Goal: Contribute content

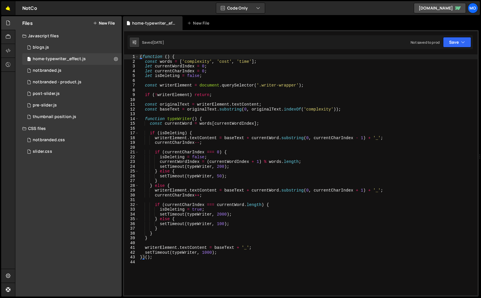
click at [14, 12] on link "🤙" at bounding box center [8, 8] width 14 height 14
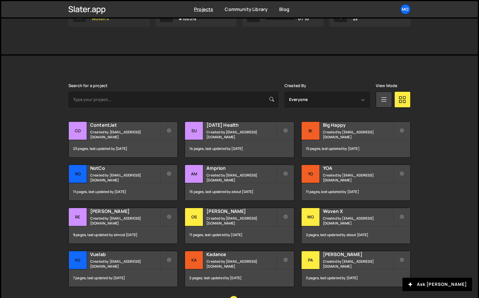
scroll to position [112, 0]
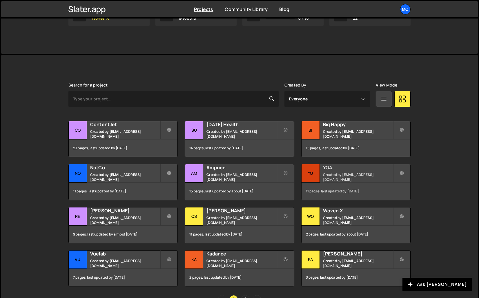
click at [317, 174] on div "YO" at bounding box center [310, 174] width 18 height 18
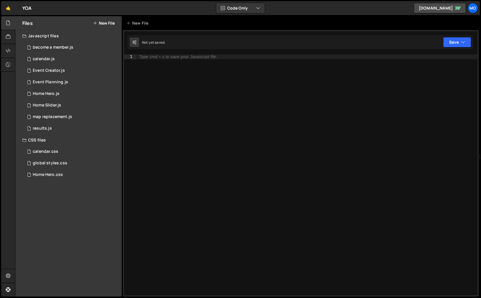
click at [108, 24] on button "New File" at bounding box center [104, 23] width 22 height 5
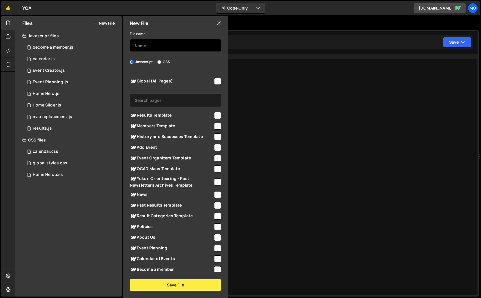
click at [146, 42] on input "text" at bounding box center [175, 45] width 91 height 13
click at [152, 47] on input "results-renderer" at bounding box center [175, 45] width 91 height 13
click at [150, 47] on input "results-renderer" at bounding box center [175, 45] width 91 height 13
click at [136, 45] on input "results - renderer" at bounding box center [175, 45] width 91 height 13
click at [149, 47] on input "Results - renderer" at bounding box center [175, 45] width 91 height 13
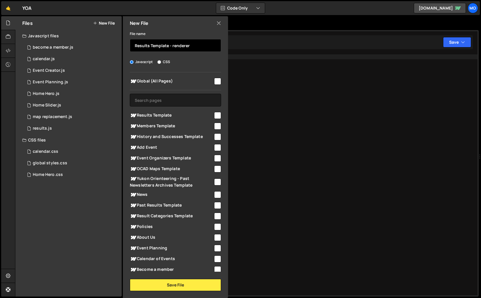
click at [171, 48] on input "Results Template - renderer" at bounding box center [175, 45] width 91 height 13
click at [172, 46] on input "Results Template - renderer" at bounding box center [175, 45] width 91 height 13
type input "Results Template - Data renderer"
click at [176, 117] on span "Results Template" at bounding box center [171, 115] width 83 height 7
checkbox input "true"
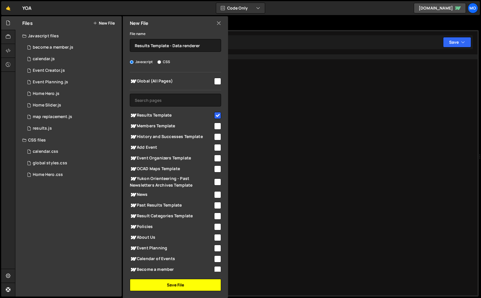
click at [158, 284] on button "Save File" at bounding box center [175, 285] width 91 height 12
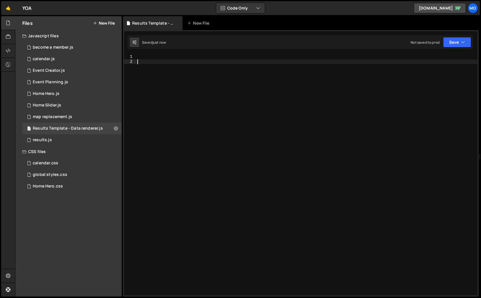
click at [219, 214] on div at bounding box center [306, 179] width 341 height 251
paste textarea "}"
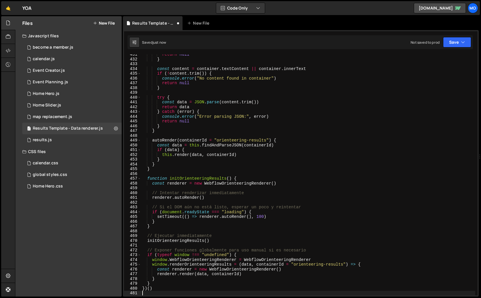
scroll to position [2058, 0]
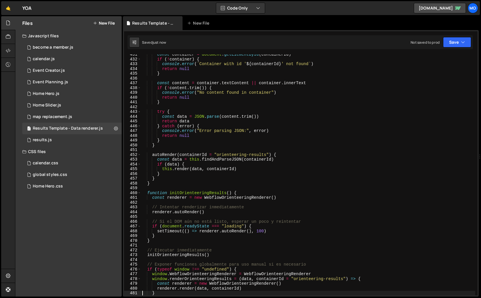
type textarea "}"
click at [6, 52] on icon at bounding box center [8, 51] width 5 height 6
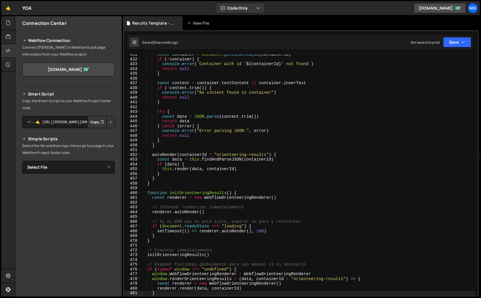
click at [92, 119] on button "Copy" at bounding box center [97, 122] width 20 height 12
click at [423, 112] on div "const container = document . getElementById ( containerId ) if ( ! container ) …" at bounding box center [308, 177] width 334 height 251
type textarea "})()"
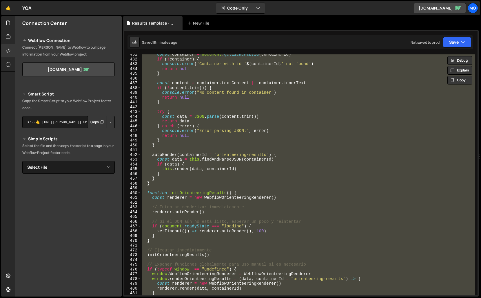
paste textarea
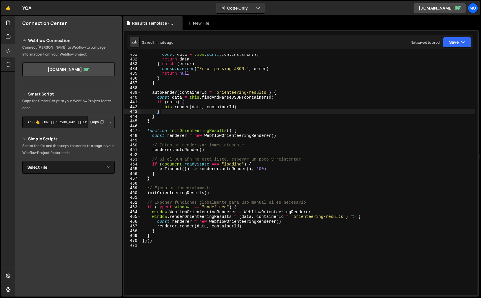
click at [365, 114] on div "const data = JSON . parse ( content . trim ( )) return data } catch ( error ) {…" at bounding box center [308, 177] width 334 height 251
type textarea "})()"
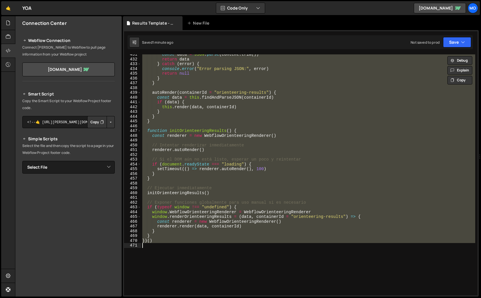
paste textarea
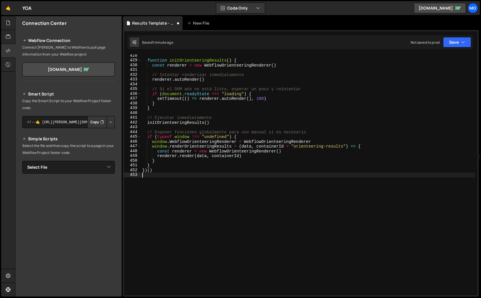
scroll to position [2043, 0]
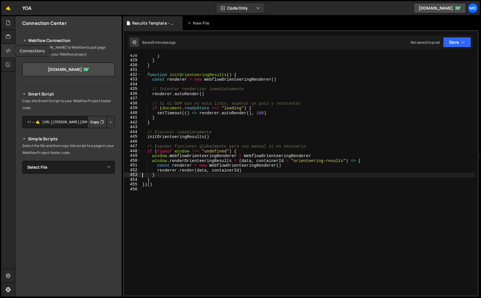
click at [12, 54] on div at bounding box center [8, 51] width 14 height 14
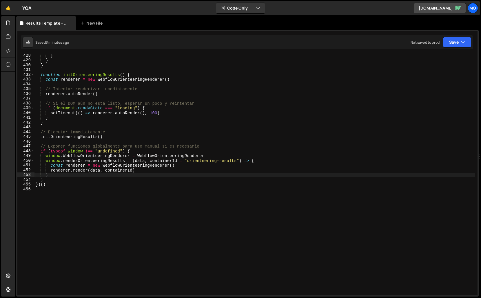
click at [198, 137] on div "} } } function initOrienteeringResults ( ) { const renderer = new WebflowOrient…" at bounding box center [254, 178] width 441 height 251
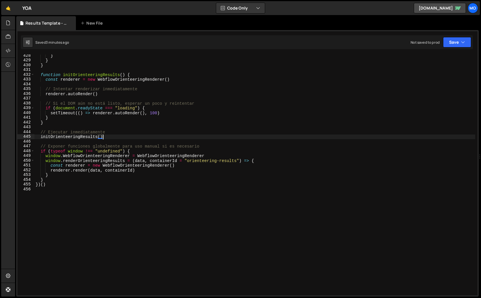
type textarea "})()"
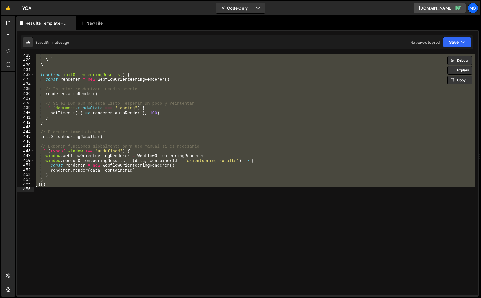
paste textarea
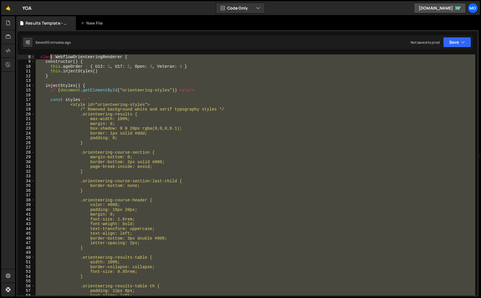
scroll to position [0, 0]
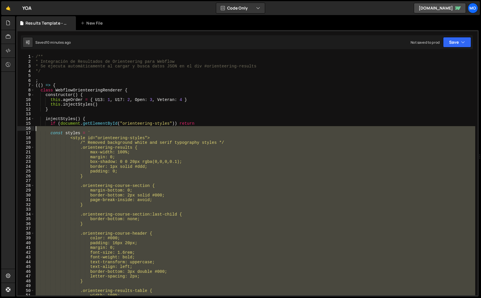
drag, startPoint x: 91, startPoint y: 218, endPoint x: 25, endPoint y: 130, distance: 109.8
click at [25, 130] on div "} 1 2 3 4 5 6 7 8 9 10 11 12 13 14 15 16 17 18 19 20 21 22 23 24 25 26 27 28 29…" at bounding box center [247, 174] width 460 height 241
type textarea "const styles = `"
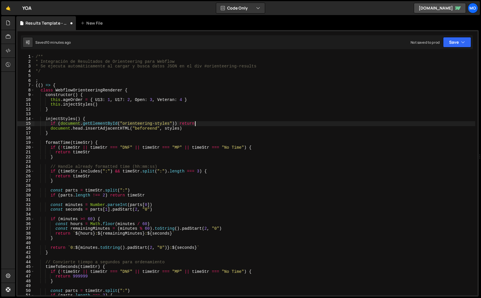
click at [58, 130] on div "/** * Integración de Resultados de Orienteering para Webflow * Se ejecuta autom…" at bounding box center [254, 179] width 441 height 251
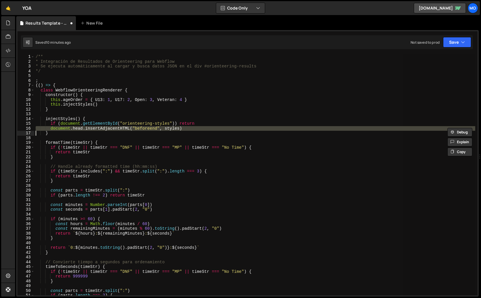
click at [58, 130] on div "/** * Integración de Resultados de Orienteering para Webflow * Se ejecuta autom…" at bounding box center [254, 174] width 441 height 241
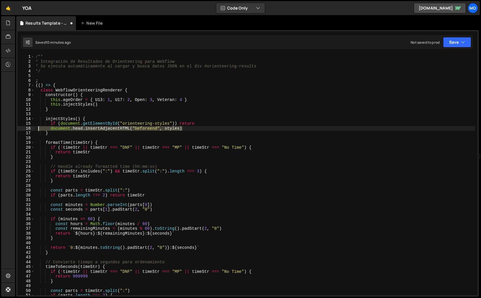
drag, startPoint x: 189, startPoint y: 129, endPoint x: 38, endPoint y: 129, distance: 151.5
click at [37, 129] on div "/** * Integración de Resultados de Orienteering para Webflow * Se ejecuta autom…" at bounding box center [254, 179] width 441 height 251
type textarea "if (document.getElementById("orienteering-styles")) return"
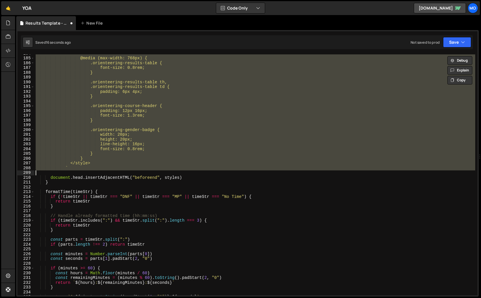
scroll to position [874, 0]
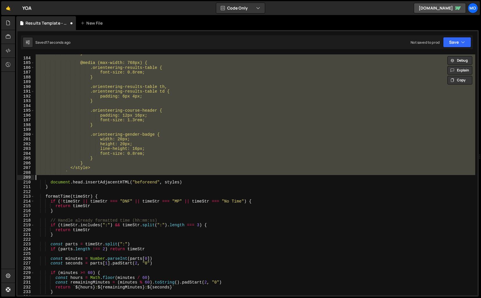
click at [70, 153] on div "} @media (max-width: 768px) { .orienteering-results-table { font-size: 0.8rem; …" at bounding box center [254, 176] width 441 height 251
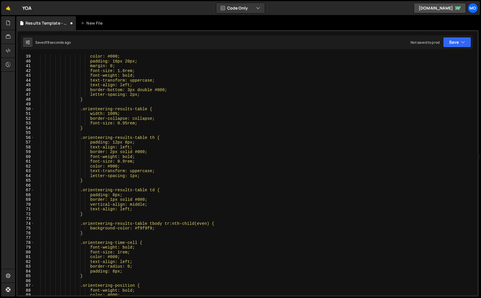
scroll to position [0, 0]
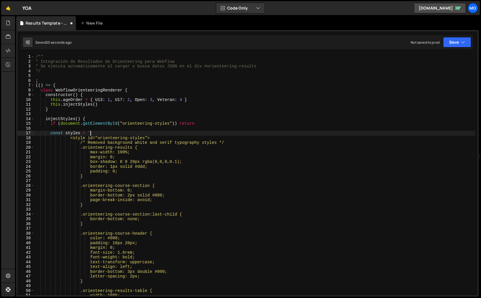
click at [104, 132] on div "/** * Integración de Resultados de Orienteering para Webflow * Se ejecuta autom…" at bounding box center [254, 179] width 441 height 251
click at [166, 117] on div "/** * Integración de Resultados de Orienteering para Webflow * Se ejecuta autom…" at bounding box center [254, 179] width 441 height 251
click at [33, 119] on span at bounding box center [32, 119] width 3 height 5
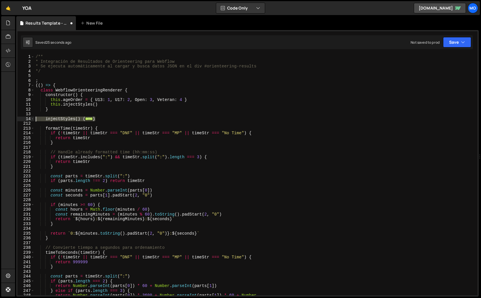
drag, startPoint x: 107, startPoint y: 118, endPoint x: 18, endPoint y: 118, distance: 89.0
click at [18, 118] on div "injectStyles() { 1 2 3 4 5 6 7 8 9 10 11 12 13 14 212 213 214 215 216 217 218 2…" at bounding box center [247, 174] width 460 height 241
type textarea "injectStyles() { if (document.getElementById("orienteering-styles")) return"
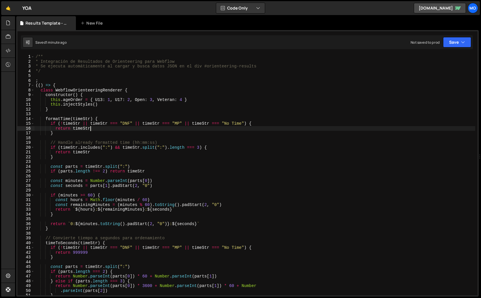
click at [151, 127] on div "/** * Integración de Resultados de Orienteering para Webflow * Se ejecuta autom…" at bounding box center [254, 179] width 441 height 251
type textarea "})()"
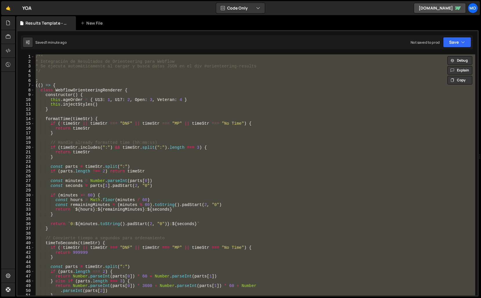
paste textarea
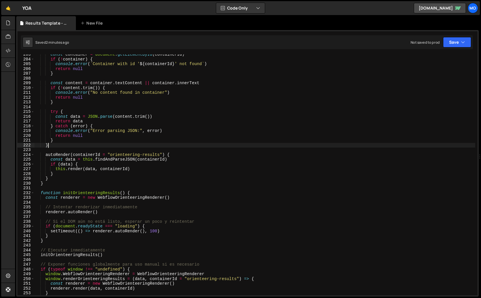
click at [308, 145] on div "const container = document . getElementById ( containerId ) if ( ! container ) …" at bounding box center [254, 177] width 441 height 251
type textarea "})()"
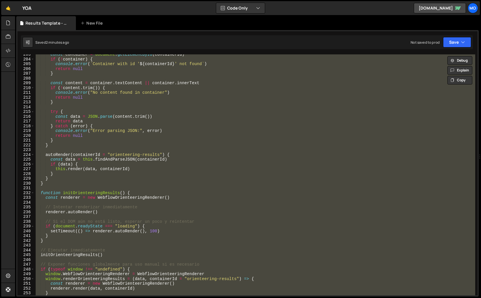
paste textarea
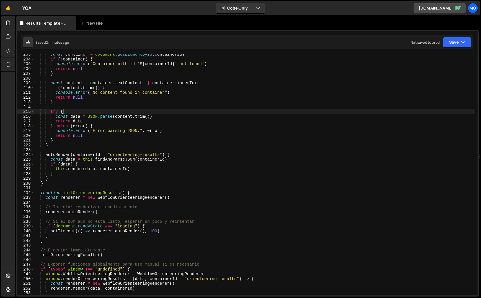
click at [413, 113] on div "const container = document . getElementById ( containerId ) if ( ! container ) …" at bounding box center [254, 177] width 441 height 251
type textarea "})()"
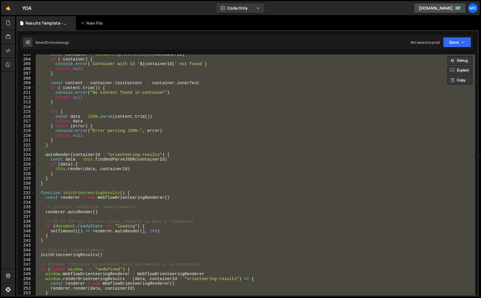
paste textarea
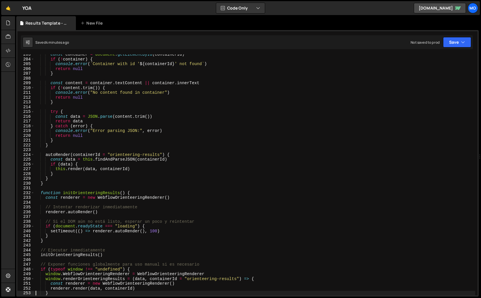
click at [376, 141] on div "const container = document . getElementById ( containerId ) if ( ! container ) …" at bounding box center [254, 177] width 441 height 251
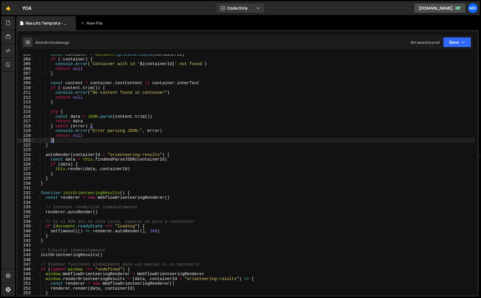
type textarea "})()"
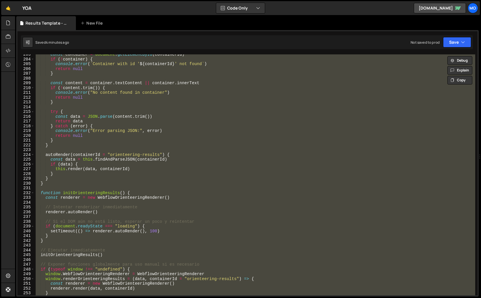
paste textarea
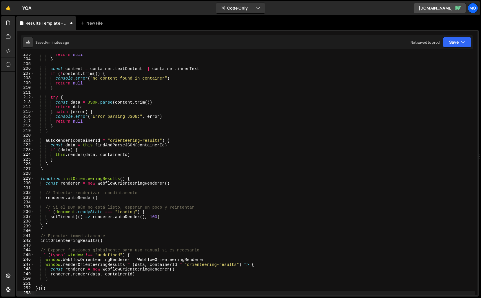
scroll to position [992, 0]
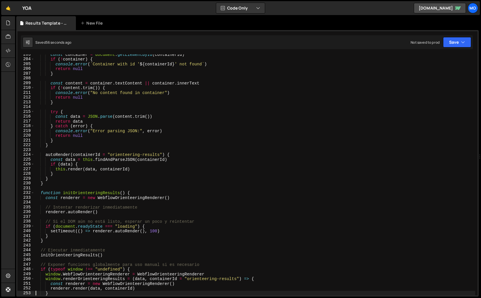
click at [422, 110] on div "const container = document . getElementById ( containerId ) if ( ! container ) …" at bounding box center [254, 177] width 441 height 251
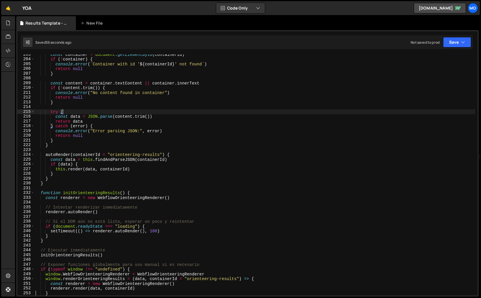
type textarea "})()"
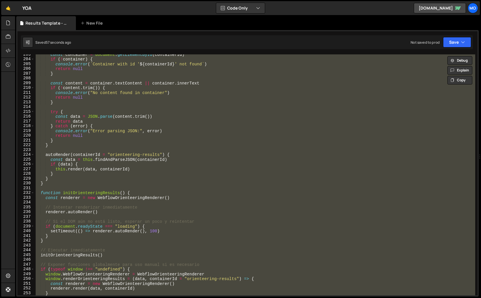
paste textarea
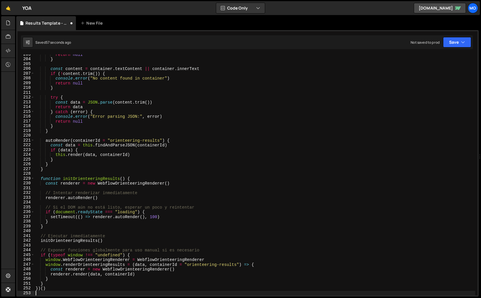
type textarea "}"
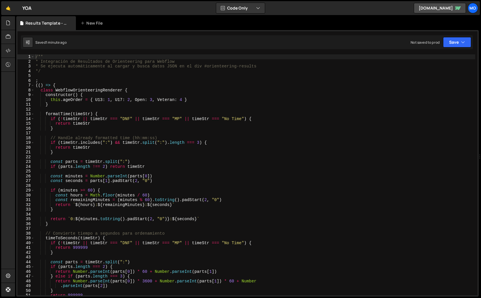
click at [363, 164] on div "/** * Integración de Resultados de Orienteering para Webflow * Se ejecuta autom…" at bounding box center [254, 179] width 441 height 251
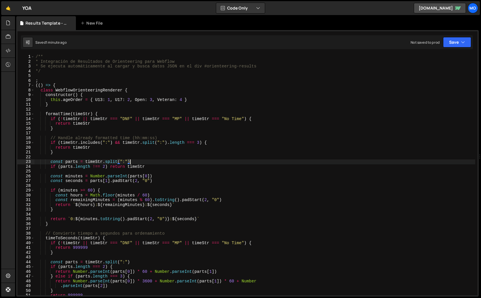
type textarea "})()"
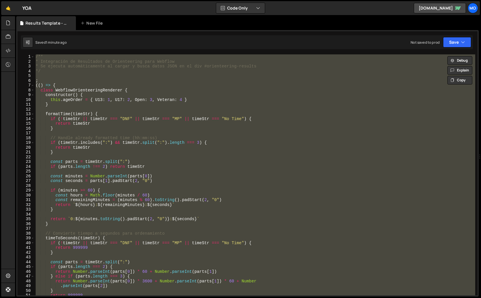
paste textarea
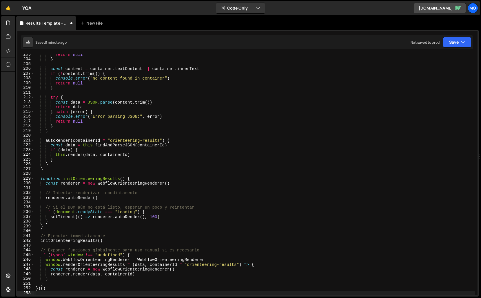
scroll to position [983, 0]
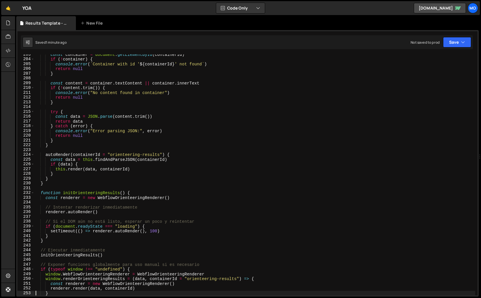
click at [420, 94] on div "const container = document . getElementById ( containerId ) if ( ! container ) …" at bounding box center [254, 177] width 441 height 251
type textarea "})()"
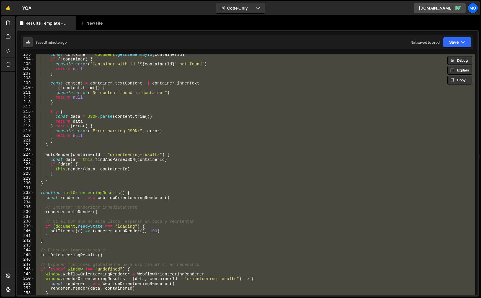
paste textarea
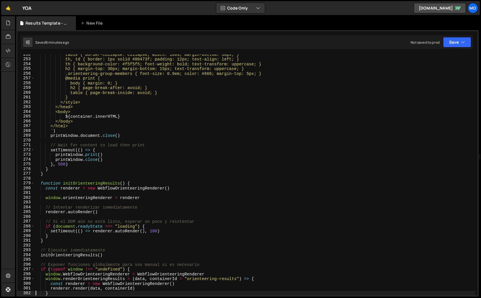
click at [379, 147] on div "table { border-collapse: collapse; width: 100%; margin-bottom: 30px; } th, td {…" at bounding box center [254, 177] width 441 height 251
type textarea "})()"
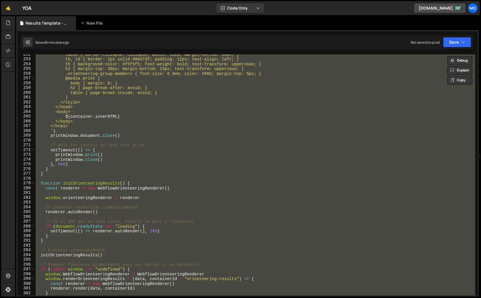
paste textarea
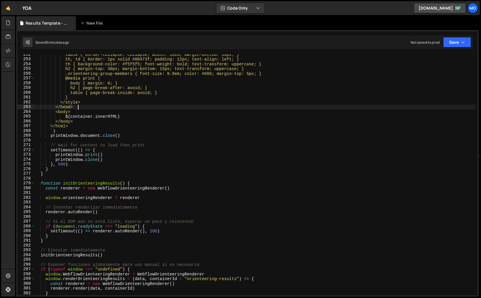
click at [400, 108] on div "table { border-collapse: collapse; width: 100%; margin-bottom: 30px; } th, td {…" at bounding box center [254, 177] width 441 height 251
type textarea "})()"
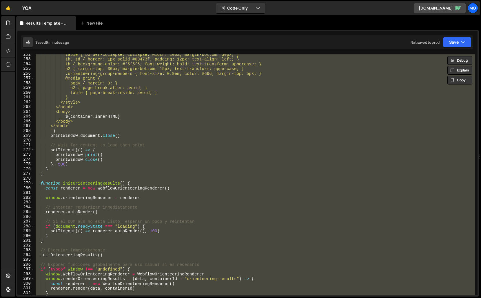
paste textarea
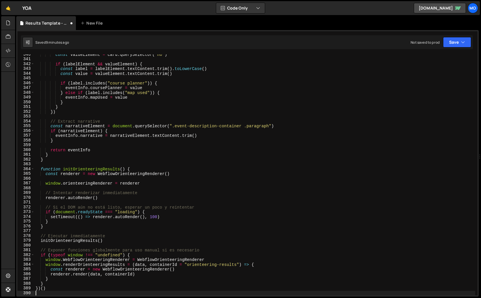
scroll to position [1633, 0]
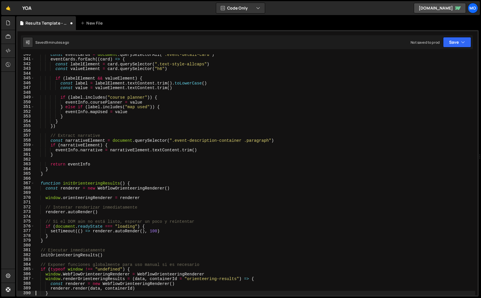
type textarea "}"
click at [90, 244] on div "const eventCards = document . querySelectorAll ( ".event-detail-card" ) eventCa…" at bounding box center [254, 177] width 441 height 251
type textarea "})()"
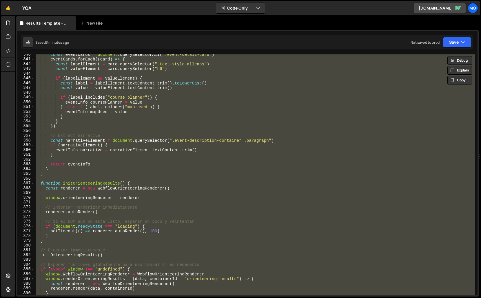
paste textarea
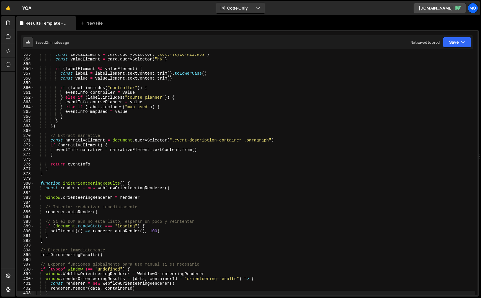
click at [367, 155] on div "const labelElement = card . querySelector ( ".text-style-allcaps" ) const value…" at bounding box center [254, 177] width 441 height 251
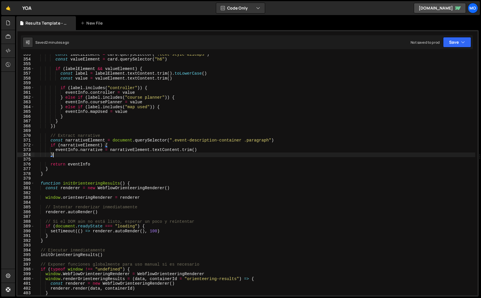
type textarea "})()"
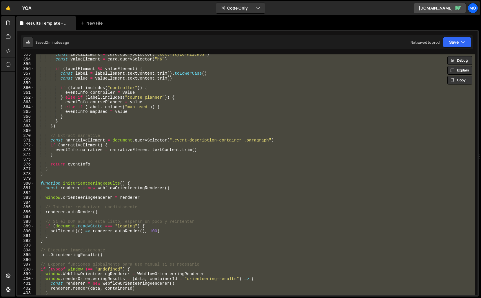
paste textarea
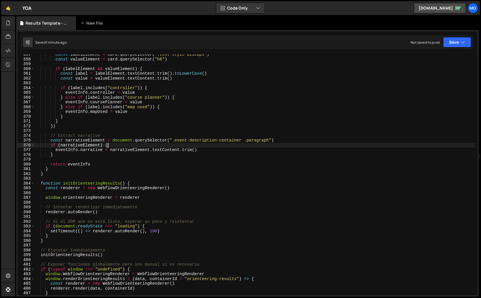
click at [369, 145] on div "const labelElement = card . querySelector ( ".text-style-allcaps" ) const value…" at bounding box center [254, 177] width 441 height 251
type textarea "})()"
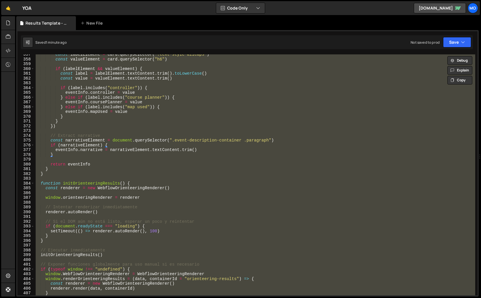
paste textarea
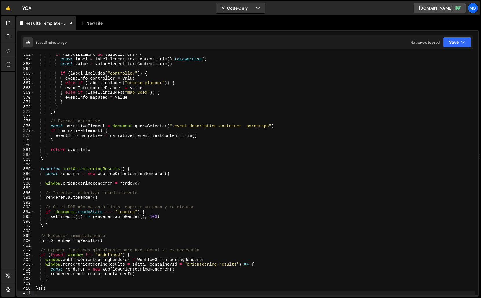
scroll to position [1733, 0]
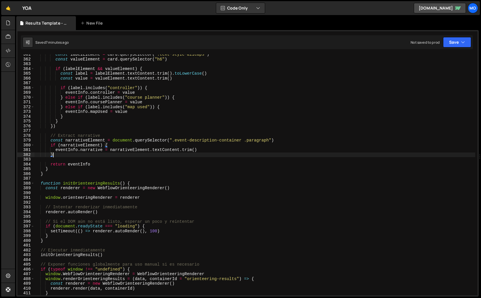
click at [365, 155] on div "const labelElement = card . querySelector ( ".text-style-allcaps" ) const value…" at bounding box center [254, 177] width 441 height 251
type textarea "})()"
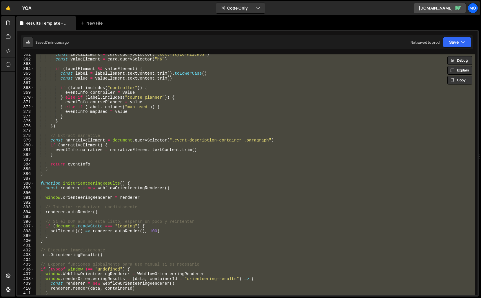
paste textarea
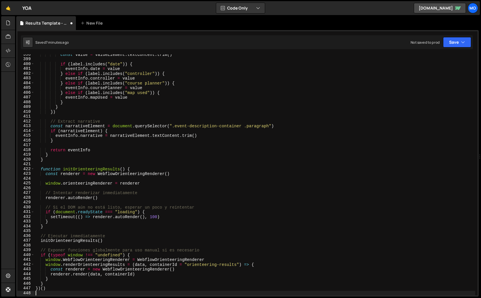
scroll to position [1910, 0]
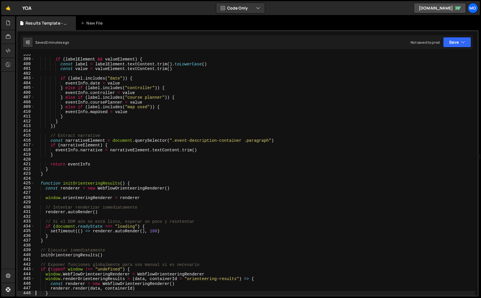
click at [387, 117] on div "if ( labelElement && valueElement ) { const label = labelElement . textContent …" at bounding box center [254, 177] width 441 height 251
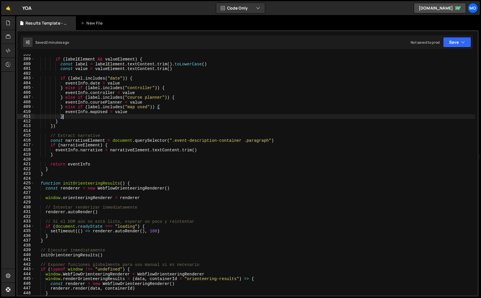
type textarea "})()"
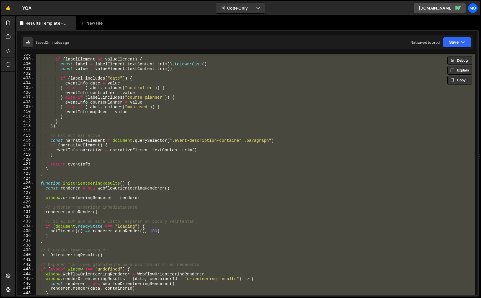
paste textarea
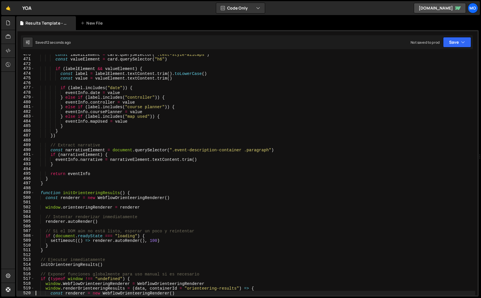
click at [177, 161] on div "const labelElement = card . querySelector ( ".text-style-allcaps" ) const value…" at bounding box center [254, 177] width 441 height 251
type textarea "})()"
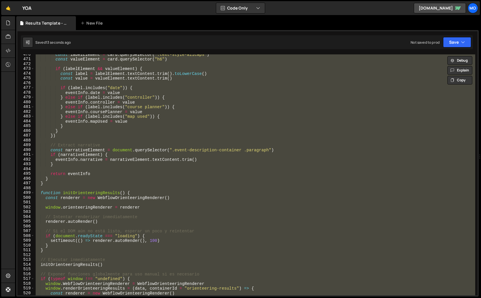
paste textarea
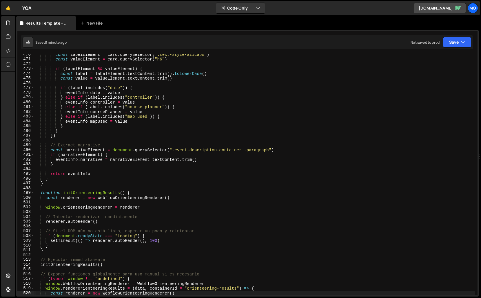
click at [379, 110] on div "const labelElement = card . querySelector ( ".text-style-allcaps" ) const value…" at bounding box center [254, 177] width 441 height 251
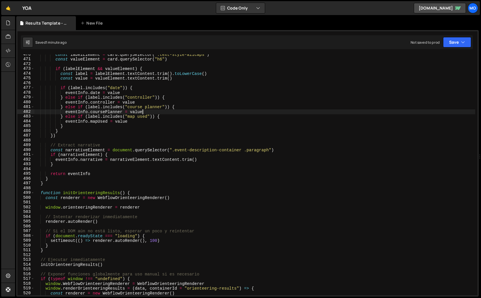
type textarea "})()"
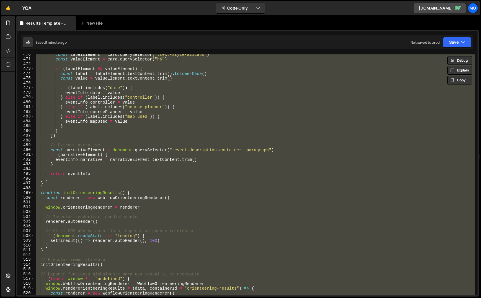
paste textarea
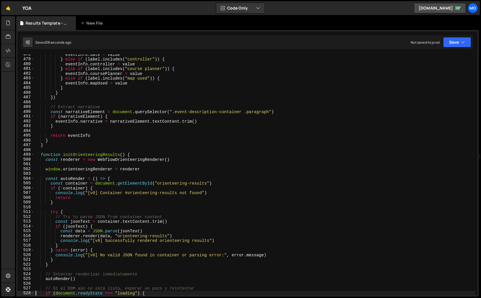
click at [410, 99] on div "eventInfo . date = value } else if ( label . includes ( "controller" )) { event…" at bounding box center [254, 177] width 441 height 251
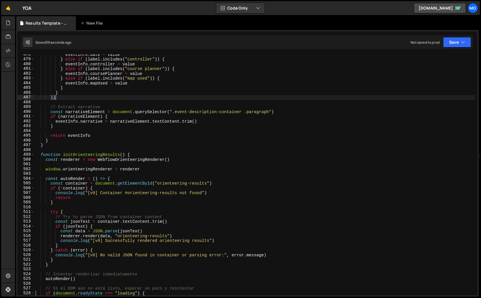
type textarea "})()"
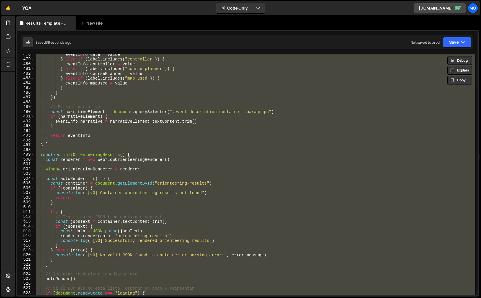
paste textarea
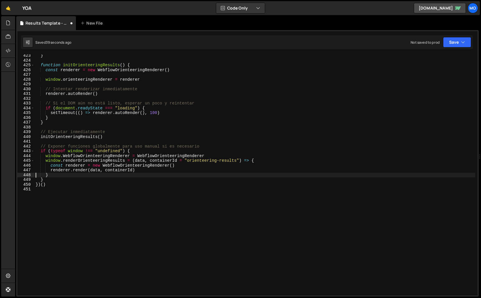
type textarea "}"
